Goal: Information Seeking & Learning: Check status

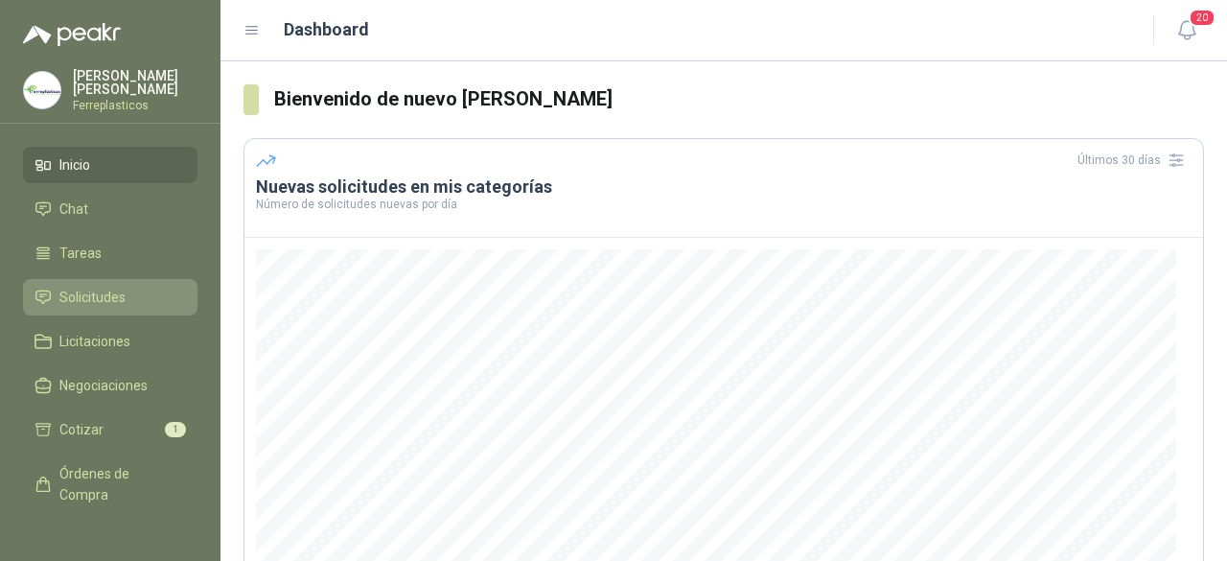
click at [88, 293] on span "Solicitudes" at bounding box center [92, 297] width 66 height 21
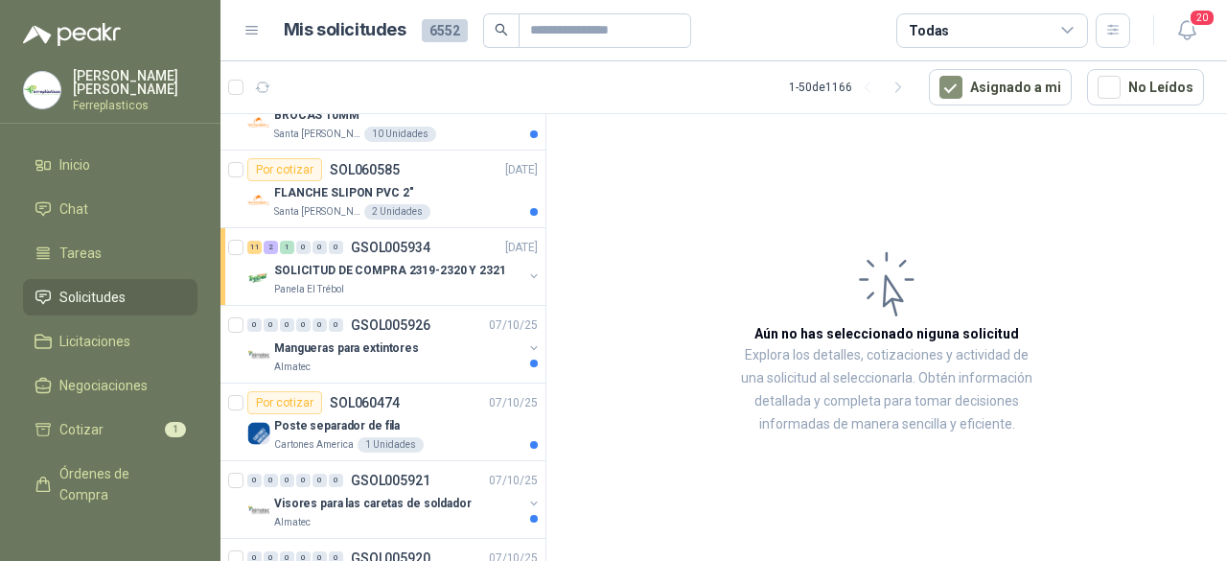
scroll to position [1630, 0]
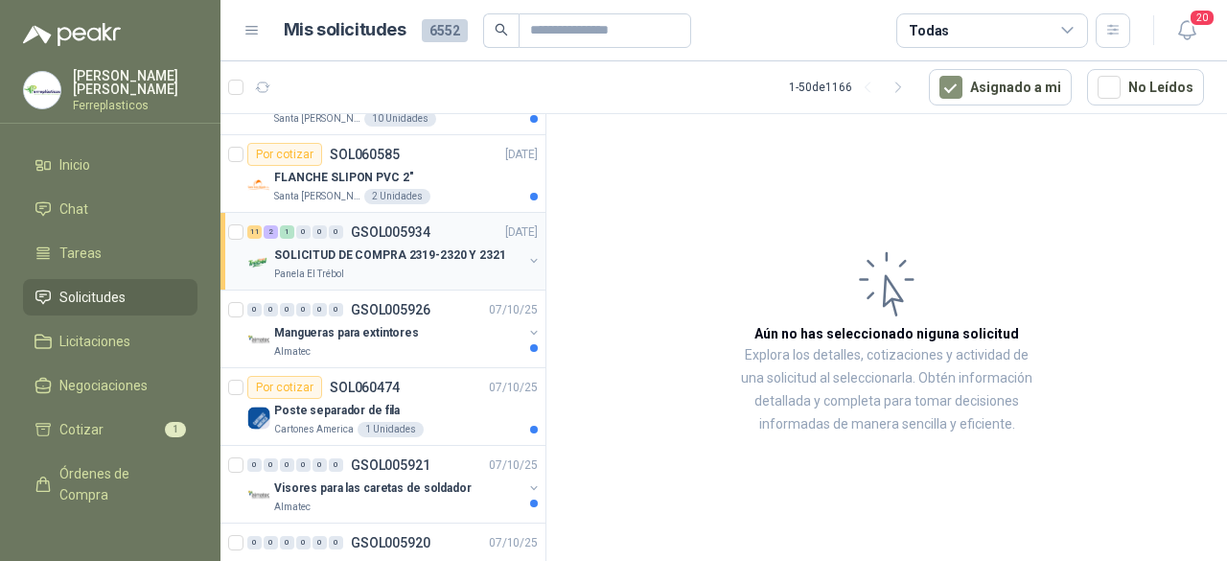
click at [372, 246] on p "SOLICITUD DE COMPRA 2319-2320 Y 2321" at bounding box center [390, 255] width 232 height 18
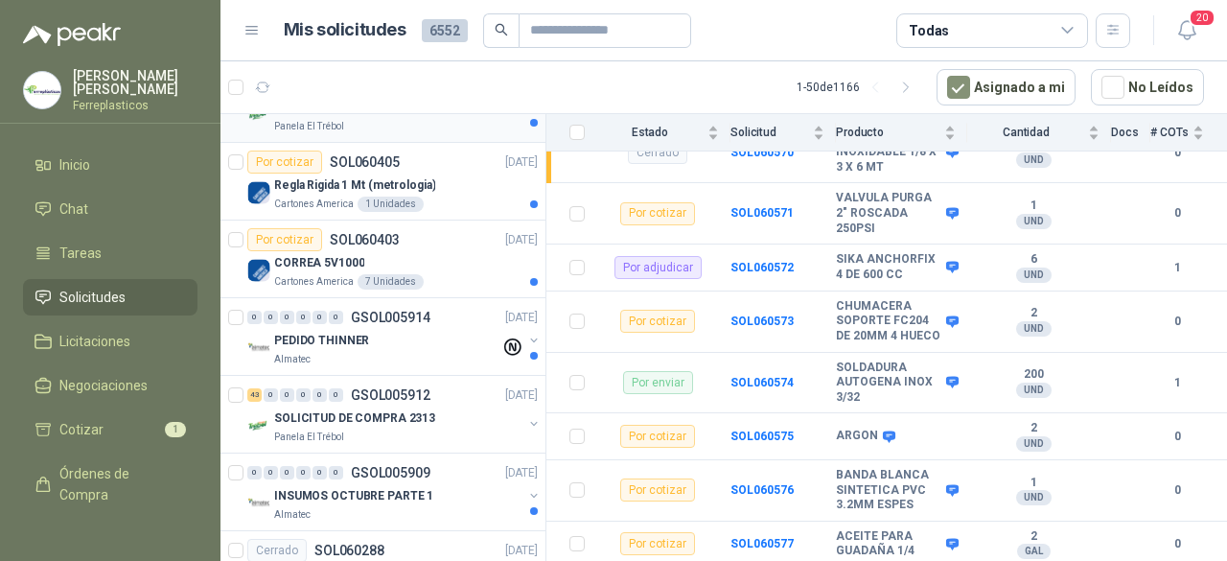
scroll to position [2301, 0]
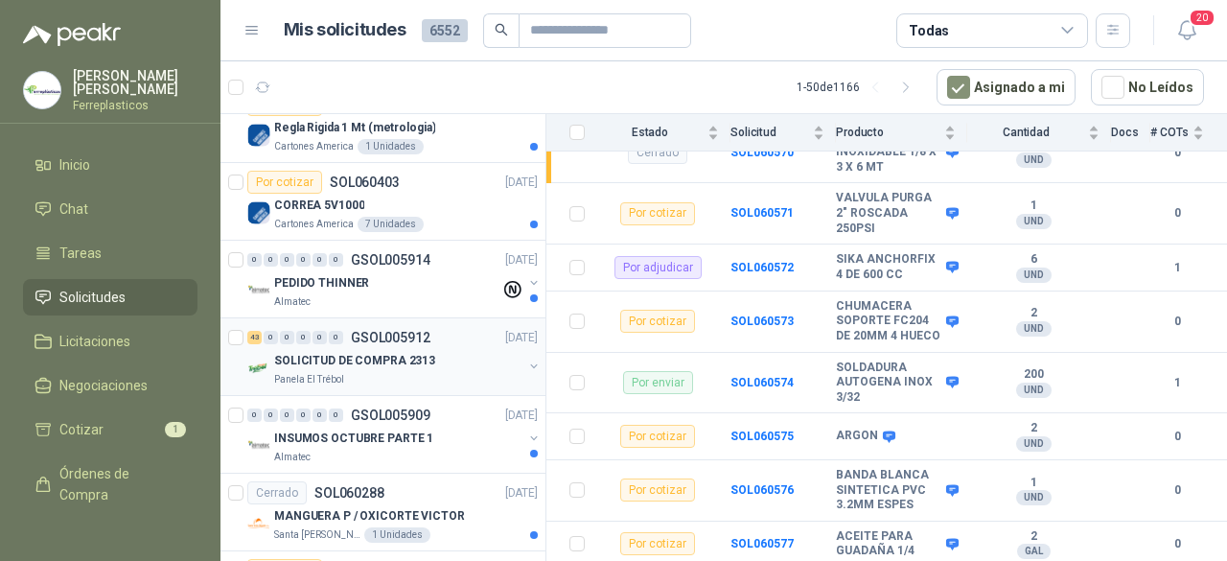
click at [339, 352] on p "SOLICITUD DE COMPRA 2313" at bounding box center [354, 361] width 161 height 18
